Goal: Information Seeking & Learning: Learn about a topic

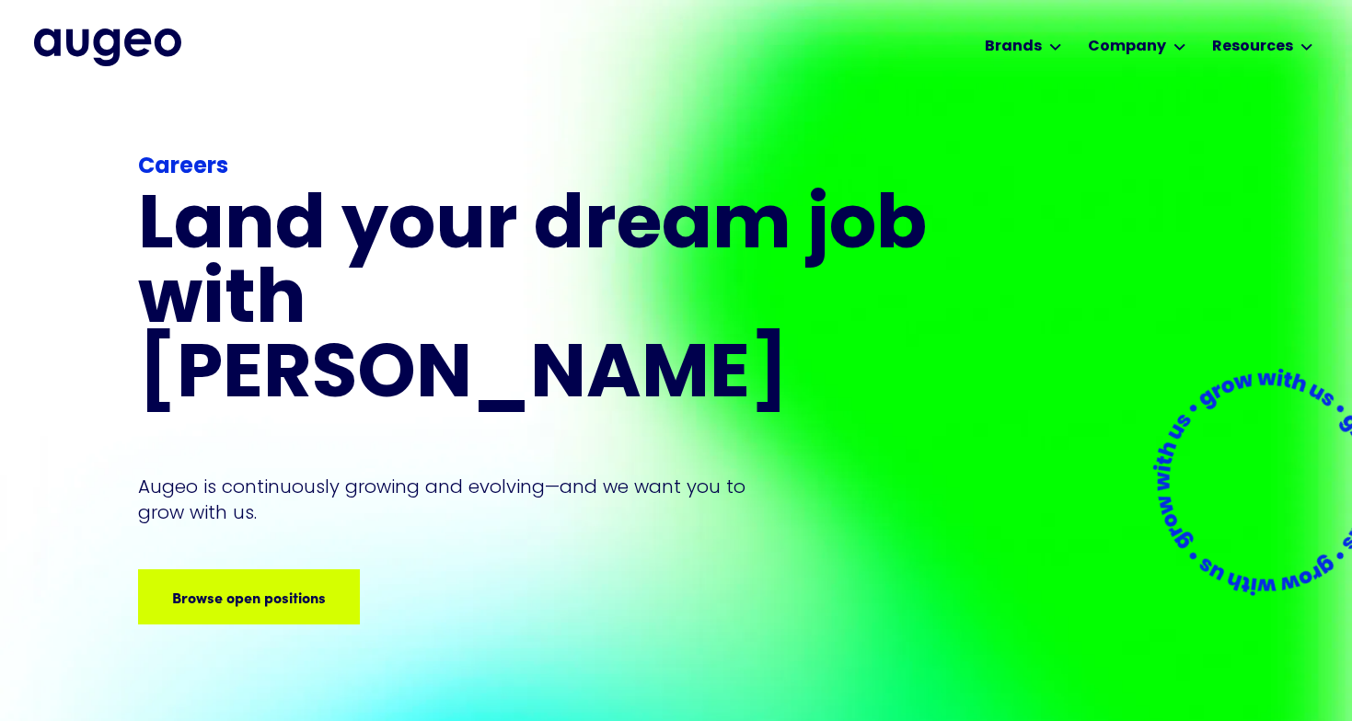
click at [128, 52] on img "home" at bounding box center [107, 47] width 147 height 37
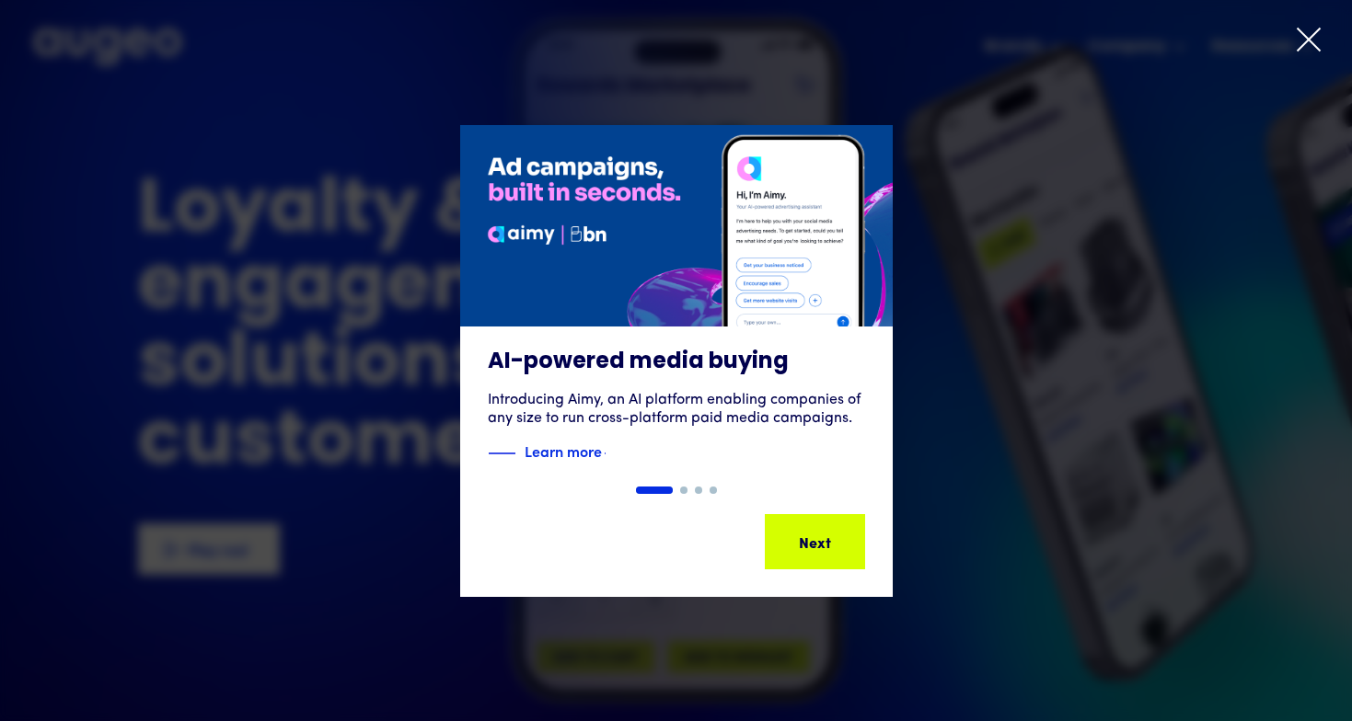
click at [1309, 49] on icon at bounding box center [1308, 40] width 28 height 28
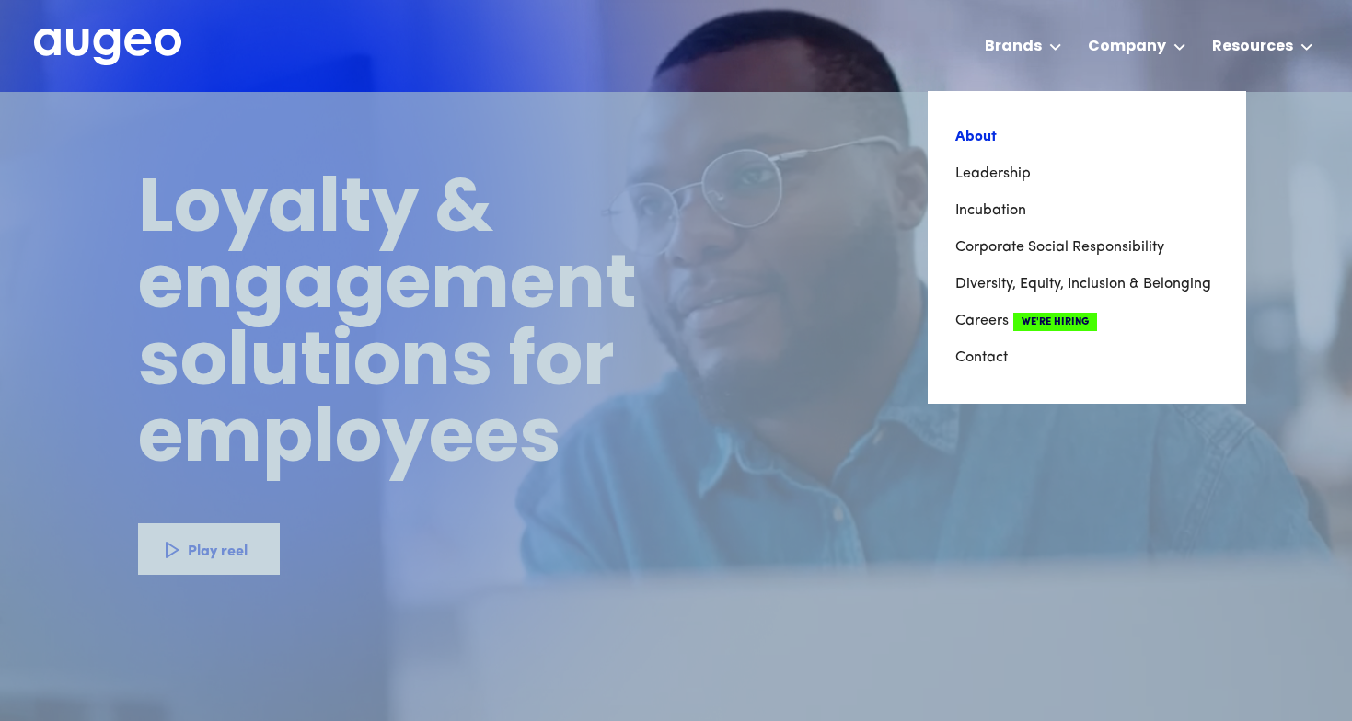
click at [984, 123] on link "About" at bounding box center [1086, 137] width 263 height 37
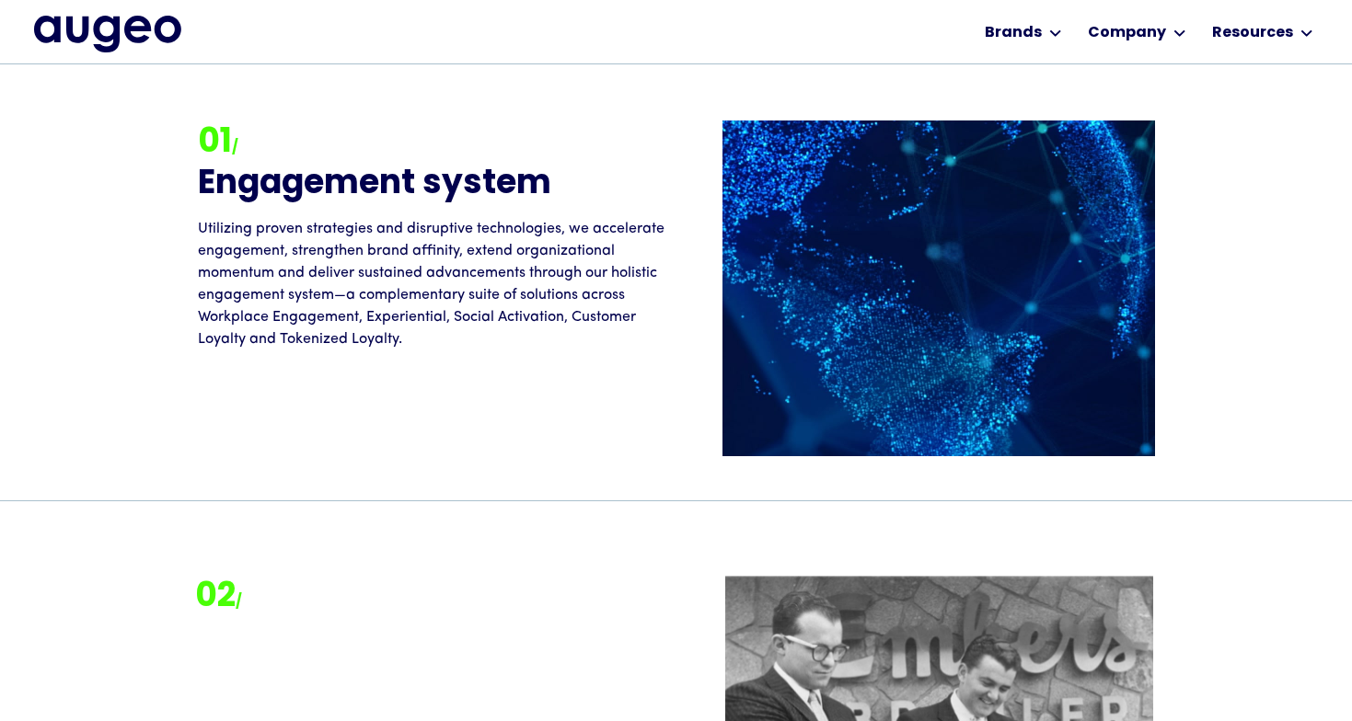
scroll to position [1582, 0]
